Goal: Information Seeking & Learning: Learn about a topic

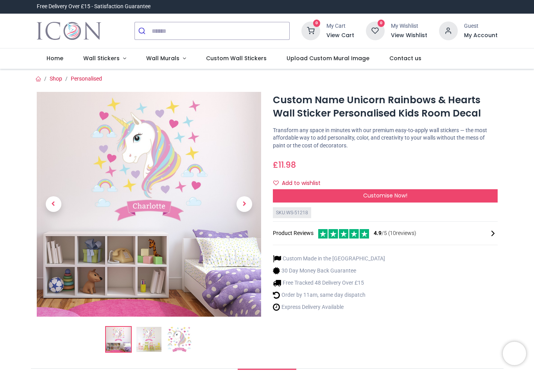
click at [244, 209] on span "Next" at bounding box center [244, 204] width 16 height 16
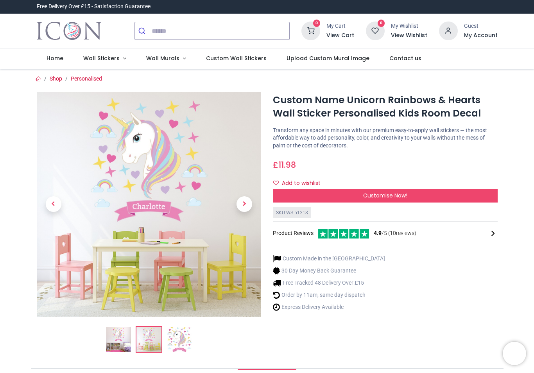
click at [246, 209] on span "Next" at bounding box center [244, 204] width 16 height 16
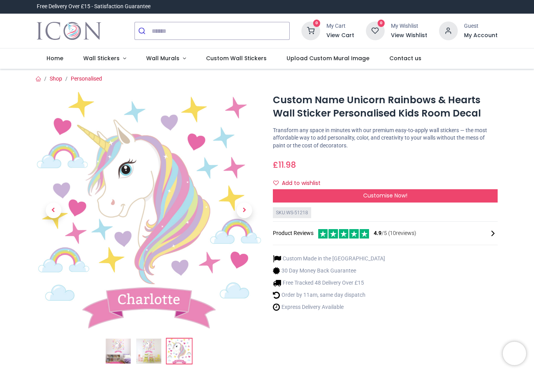
click at [285, 347] on div "Custom Name Unicorn Rainbows & Hearts Wall Sticker Personalised Kids Room Decal…" at bounding box center [385, 231] width 236 height 278
click at [399, 229] on span "4.9 /5 ( 10 reviews)" at bounding box center [394, 233] width 43 height 8
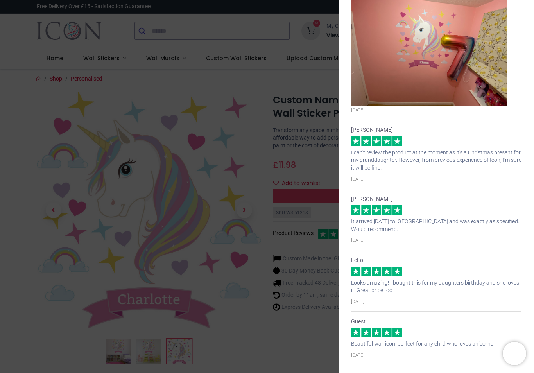
click at [212, 184] on div "× Trustpilot Product Reviews 4.9 /5 ( 10 reviews) SB Looks lovely on the wall. …" at bounding box center [267, 186] width 534 height 373
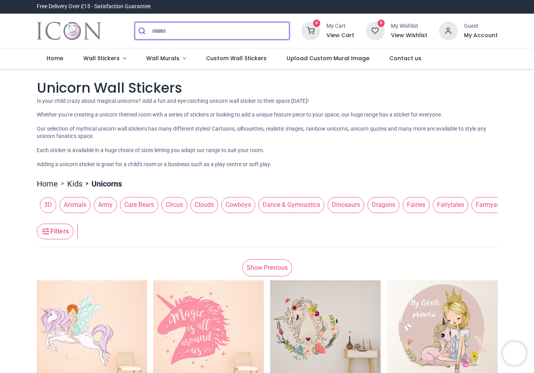
click at [155, 34] on input "search" at bounding box center [220, 30] width 137 height 17
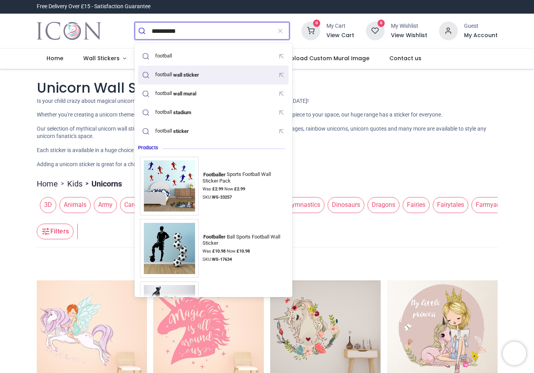
click at [200, 73] on mark "wall sticker" at bounding box center [186, 75] width 28 height 8
type input "**********"
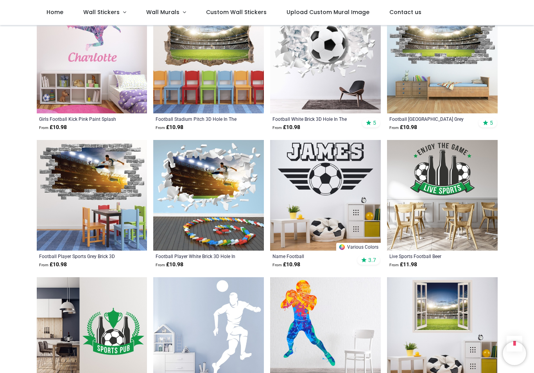
scroll to position [528, 0]
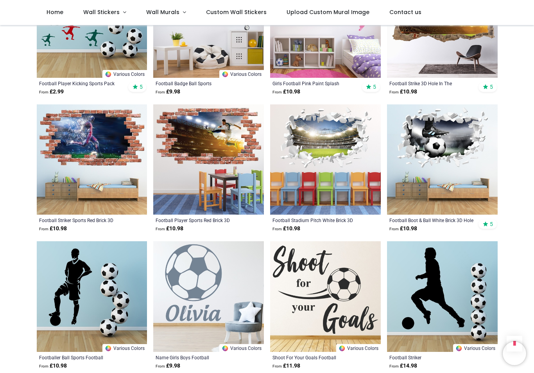
scroll to position [1385, 0]
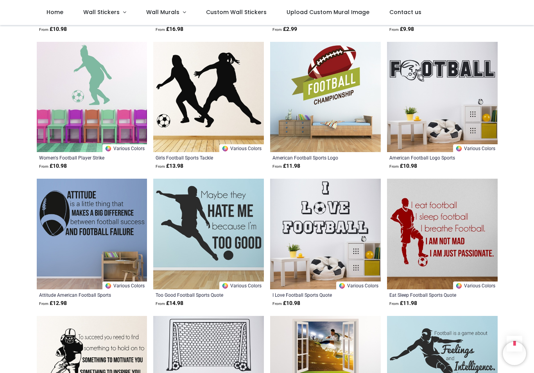
scroll to position [1995, 0]
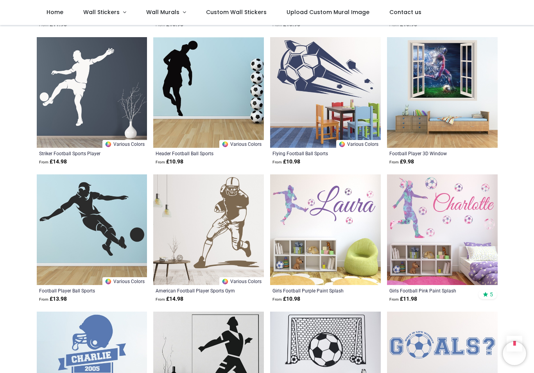
scroll to position [3234, 0]
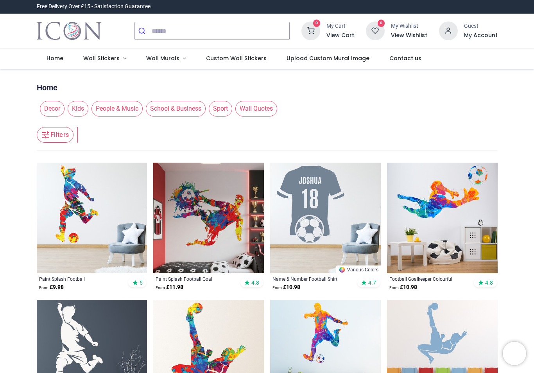
click at [237, 224] on img at bounding box center [208, 217] width 111 height 111
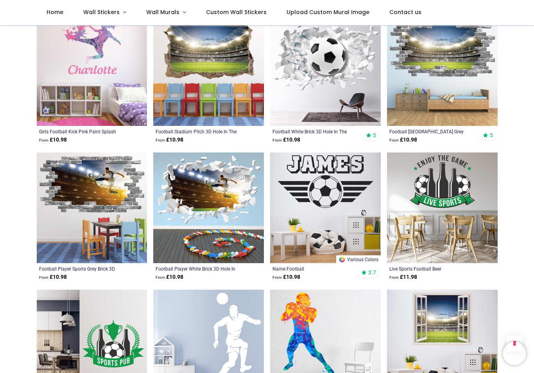
scroll to position [528, 0]
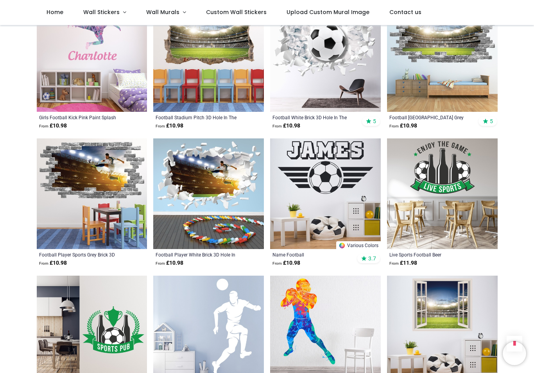
click at [350, 178] on img at bounding box center [325, 193] width 111 height 111
click at [352, 183] on img at bounding box center [325, 193] width 111 height 111
click at [330, 201] on img at bounding box center [325, 193] width 111 height 111
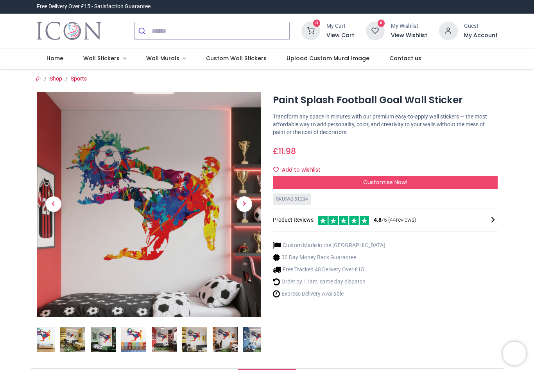
click at [410, 222] on div "Product Reviews 4.8 /5 ( 44 reviews)" at bounding box center [385, 219] width 225 height 11
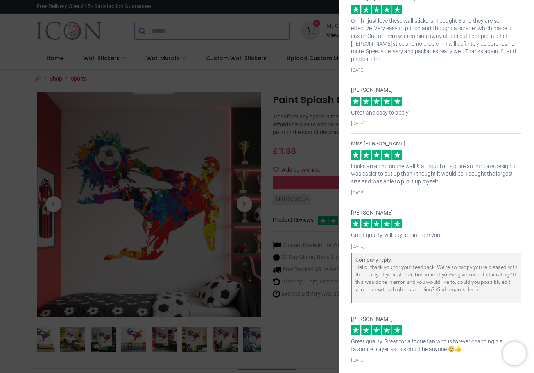
scroll to position [123, 0]
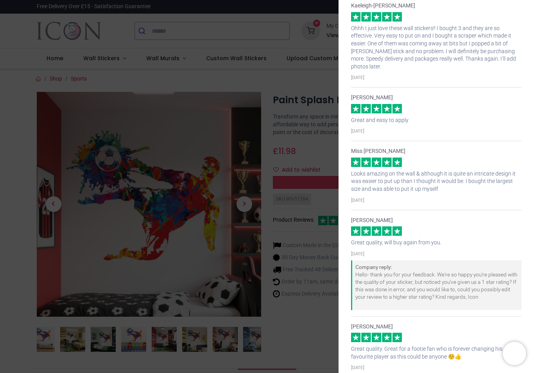
click at [269, 164] on div "× Trustpilot Product Reviews 4.8 /5 ( 44 reviews) Susan A good size and very co…" at bounding box center [267, 186] width 534 height 373
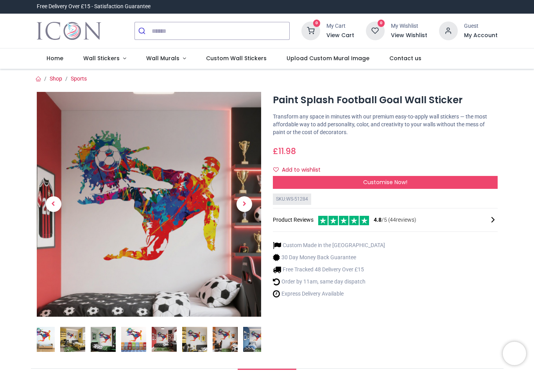
scroll to position [0, 0]
click at [201, 252] on img at bounding box center [149, 204] width 225 height 225
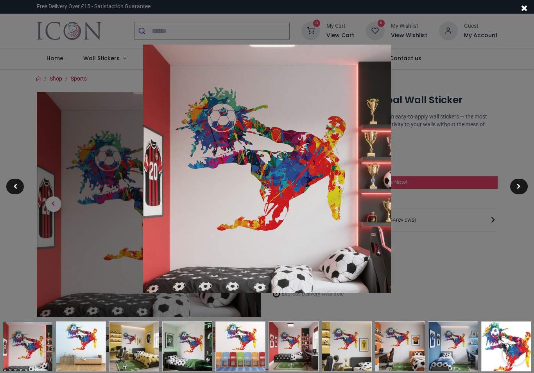
click at [474, 83] on div at bounding box center [267, 186] width 534 height 373
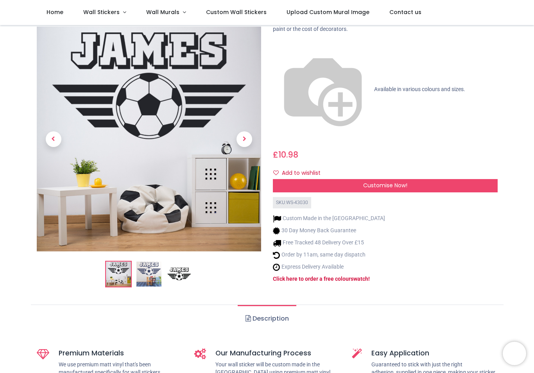
scroll to position [73, 0]
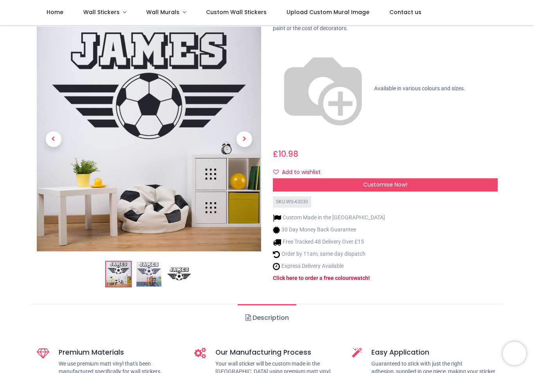
click at [364, 275] on strong "swatch" at bounding box center [359, 278] width 18 height 6
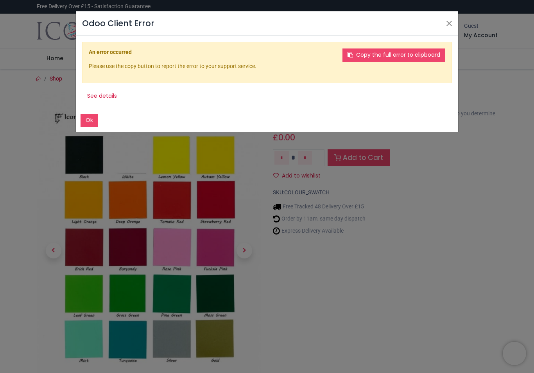
click at [452, 23] on button "Close" at bounding box center [449, 24] width 12 height 12
